Goal: Find specific page/section: Find specific page/section

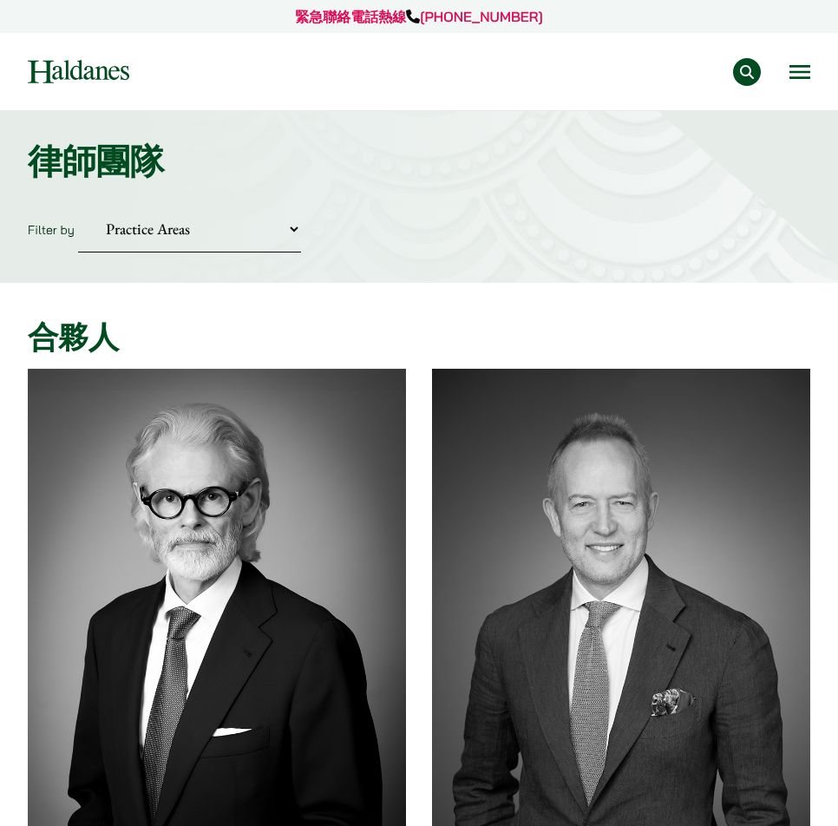
click at [794, 65] on button "Open menu" at bounding box center [799, 72] width 21 height 14
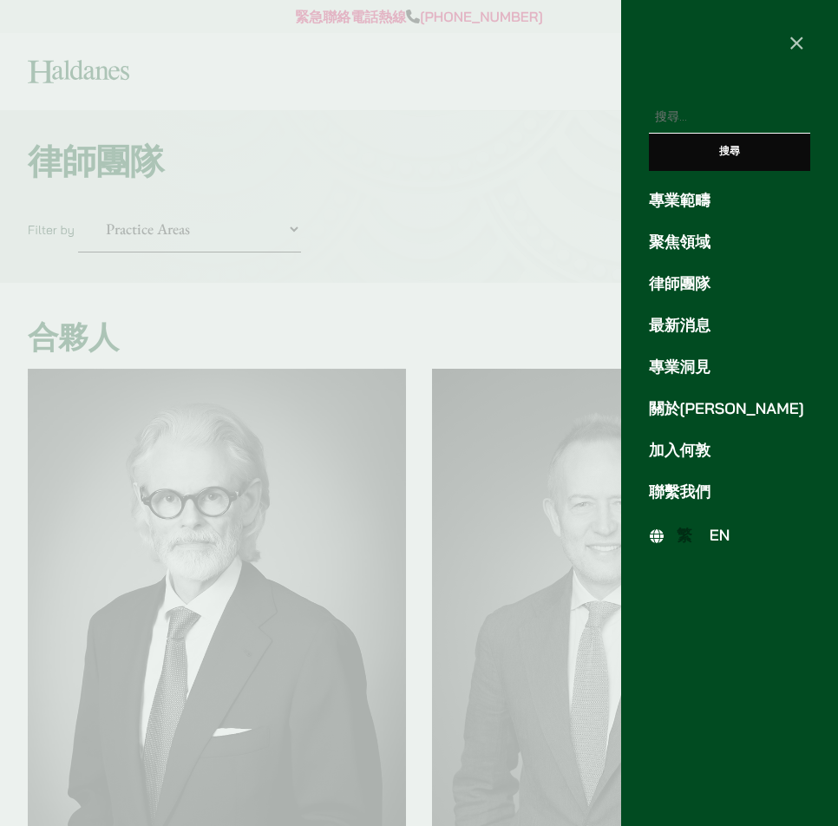
click at [726, 532] on span "EN" at bounding box center [719, 535] width 21 height 19
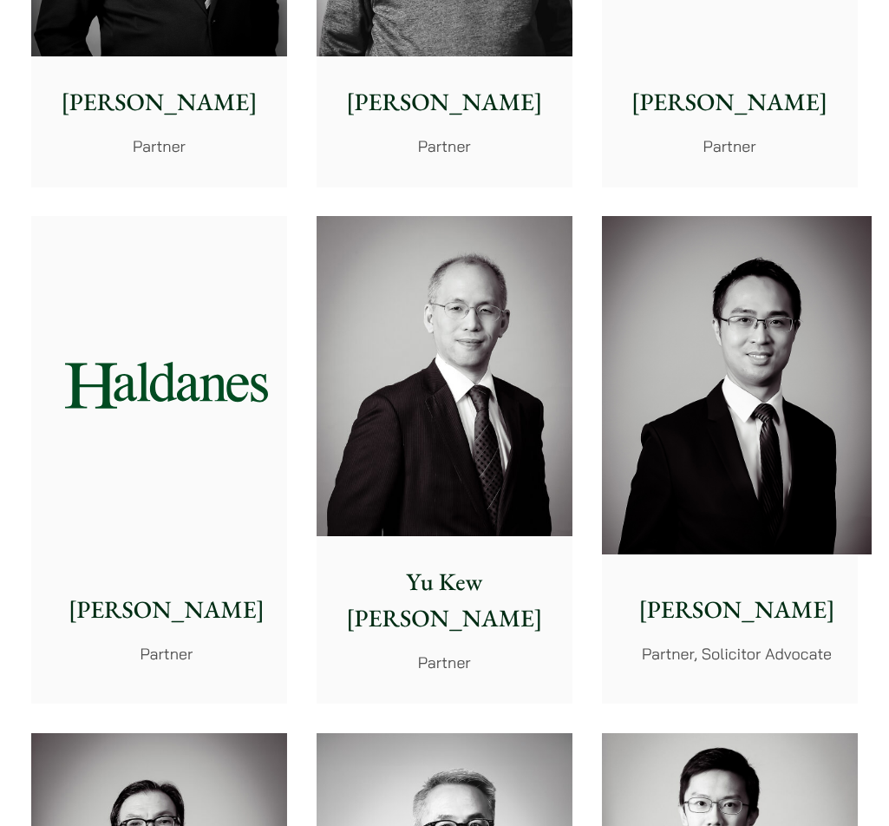
scroll to position [2844, 0]
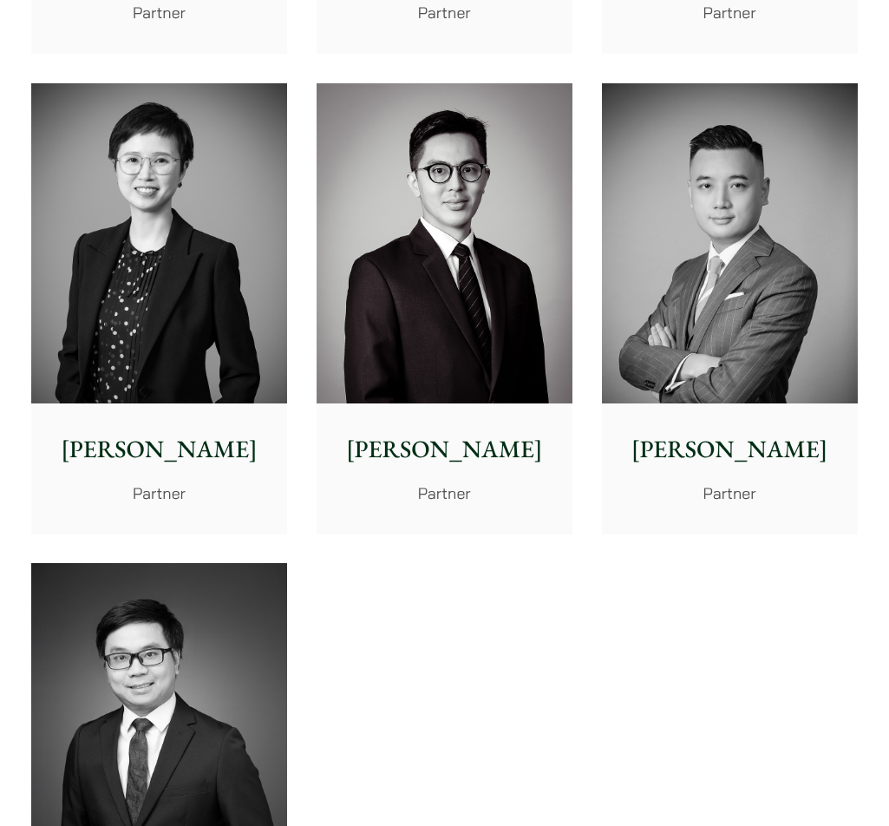
click at [759, 146] on img at bounding box center [730, 243] width 256 height 320
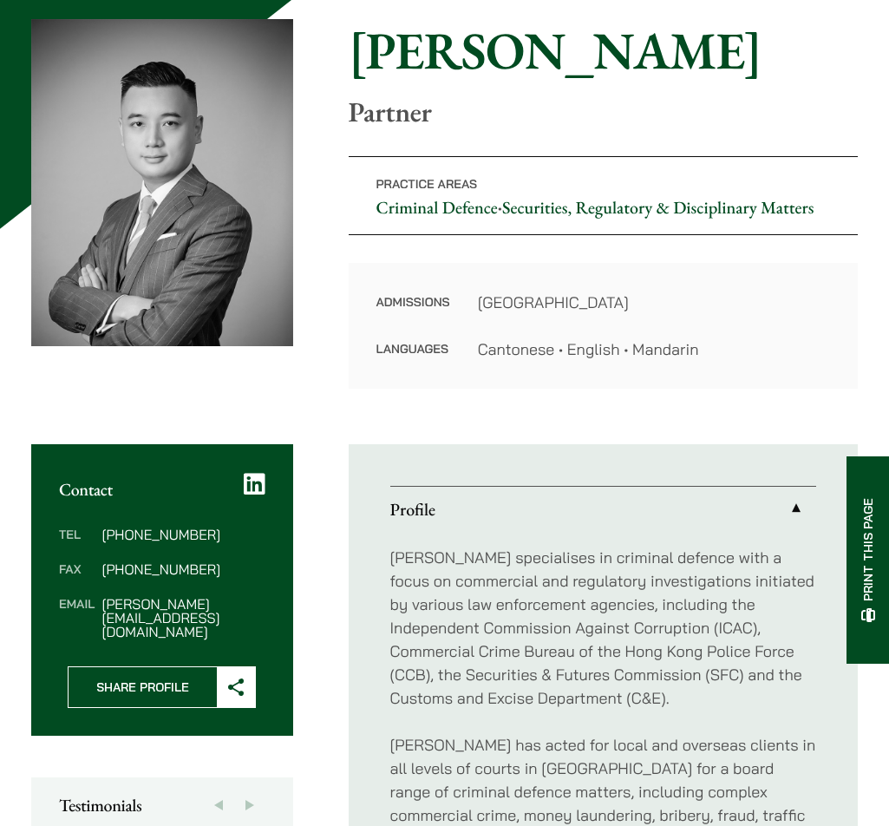
scroll to position [173, 0]
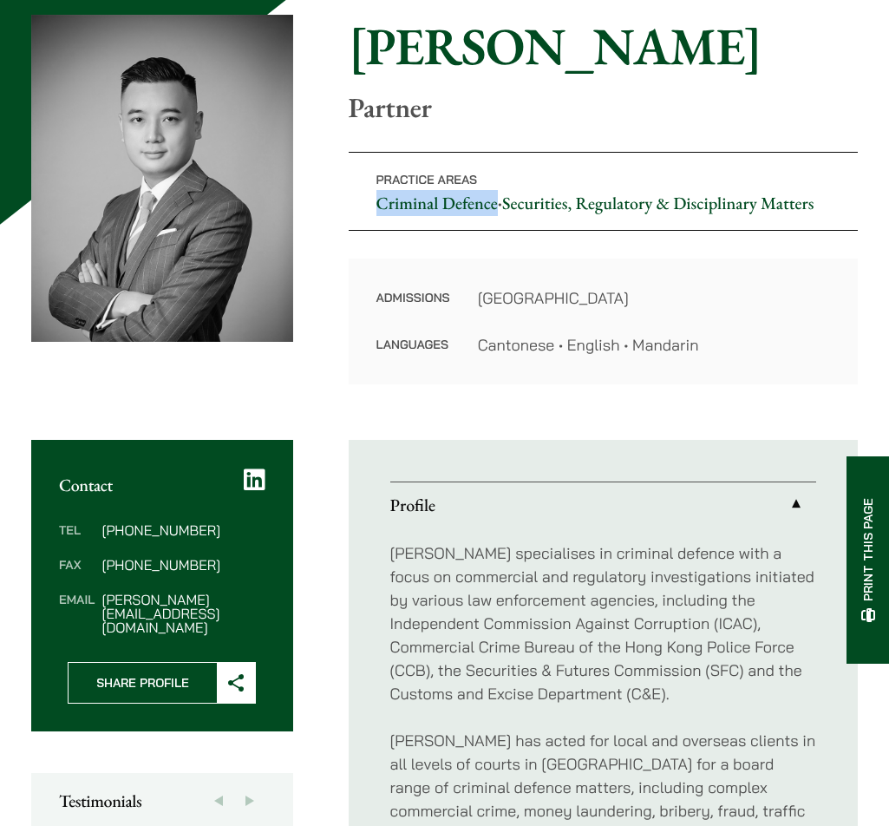
drag, startPoint x: 369, startPoint y: 196, endPoint x: 499, endPoint y: 198, distance: 131.0
click at [499, 198] on p "Practice Areas Criminal Defence • Securities, Regulatory & Disciplinary Matters" at bounding box center [603, 191] width 509 height 79
copy link "Criminal Defence"
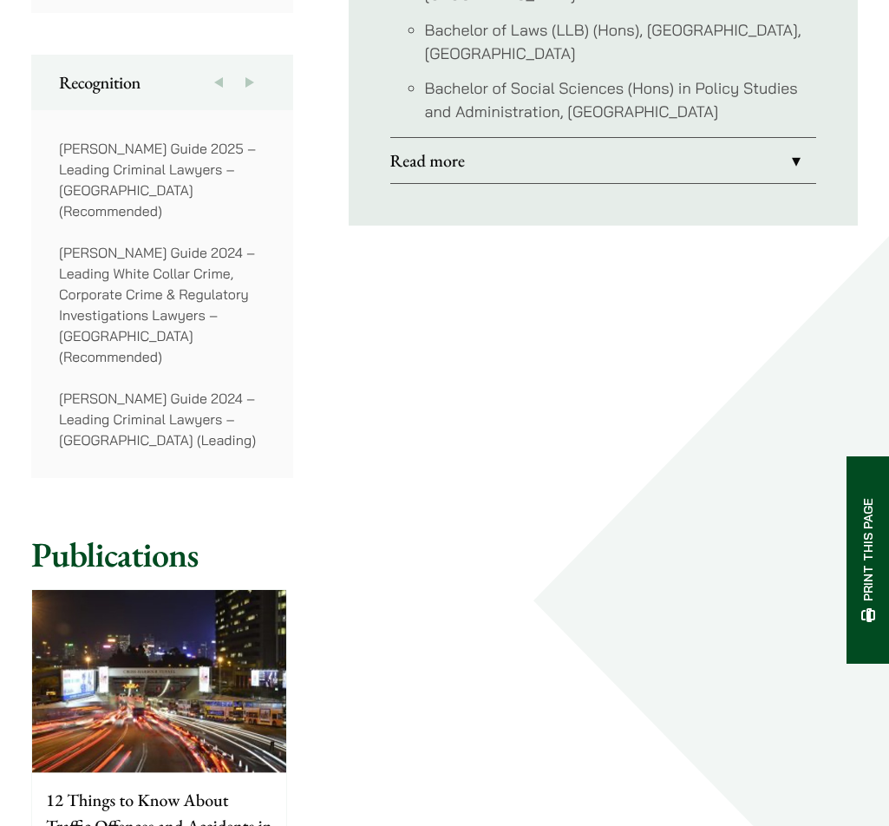
scroll to position [1648, 0]
